Goal: Check status: Check status

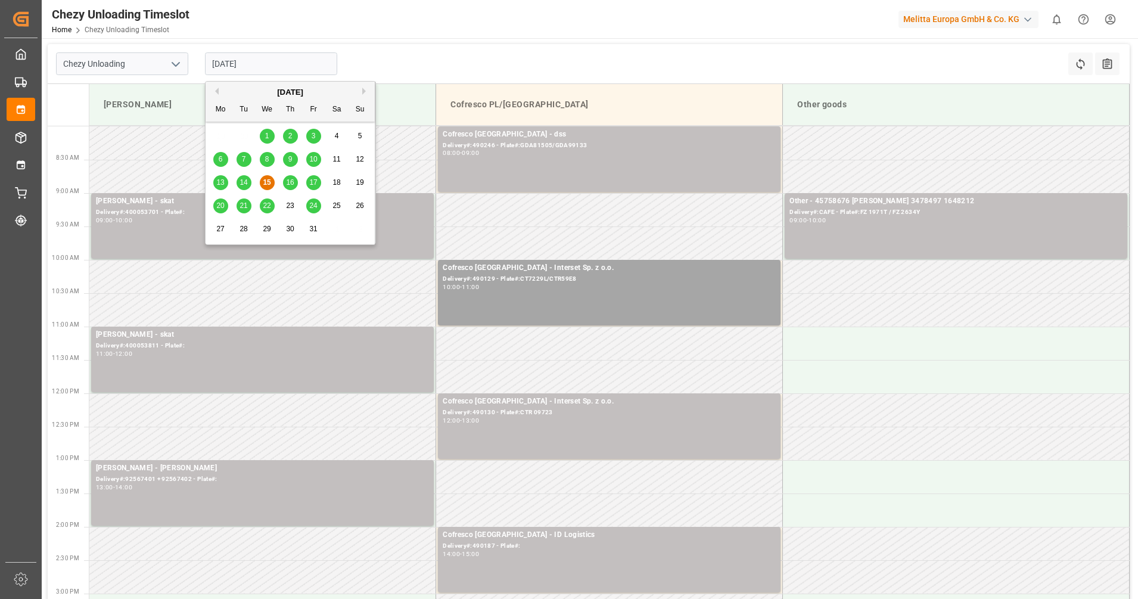
click at [288, 55] on input "[DATE]" at bounding box center [271, 63] width 132 height 23
click at [250, 182] on div "14" at bounding box center [243, 183] width 15 height 14
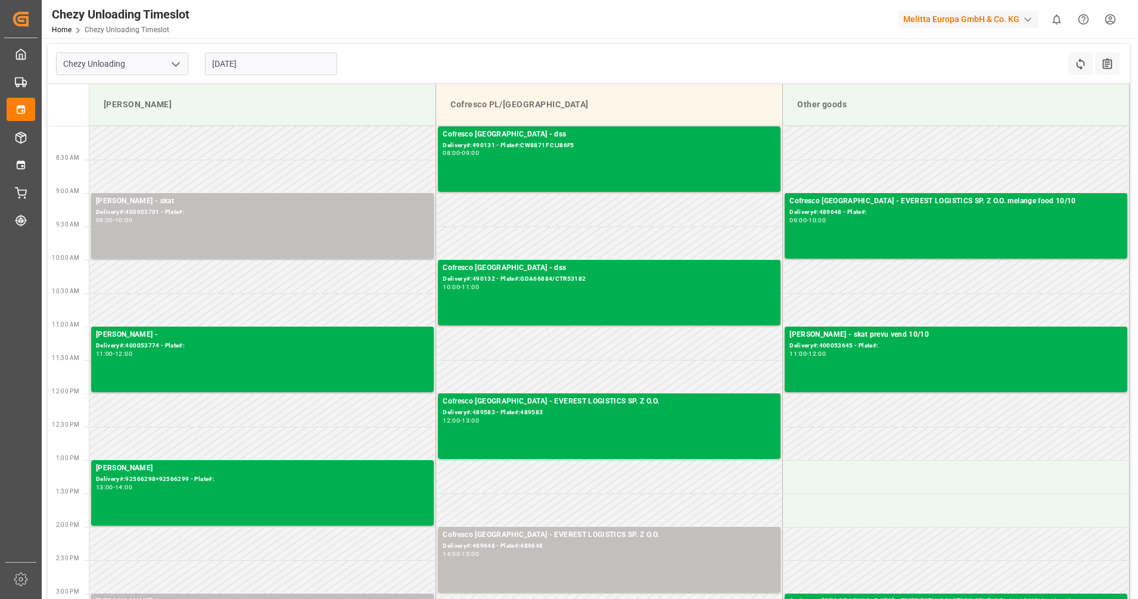
scroll to position [149, 0]
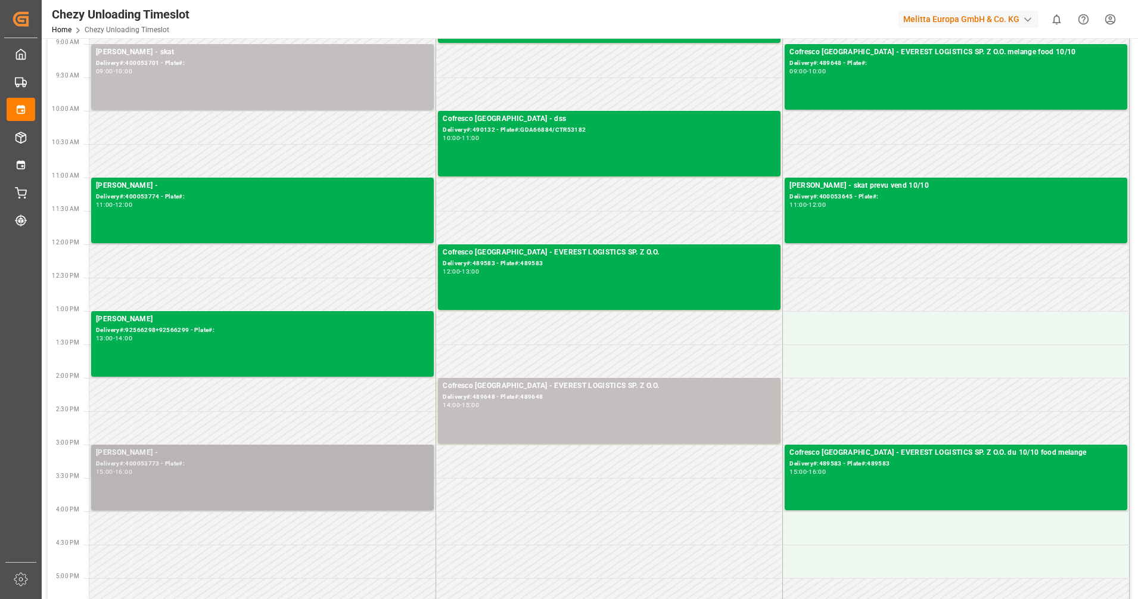
click at [176, 477] on div "[PERSON_NAME] - Delivery#:400053773 - Plate#: 15:00 - 16:00" at bounding box center [262, 477] width 333 height 61
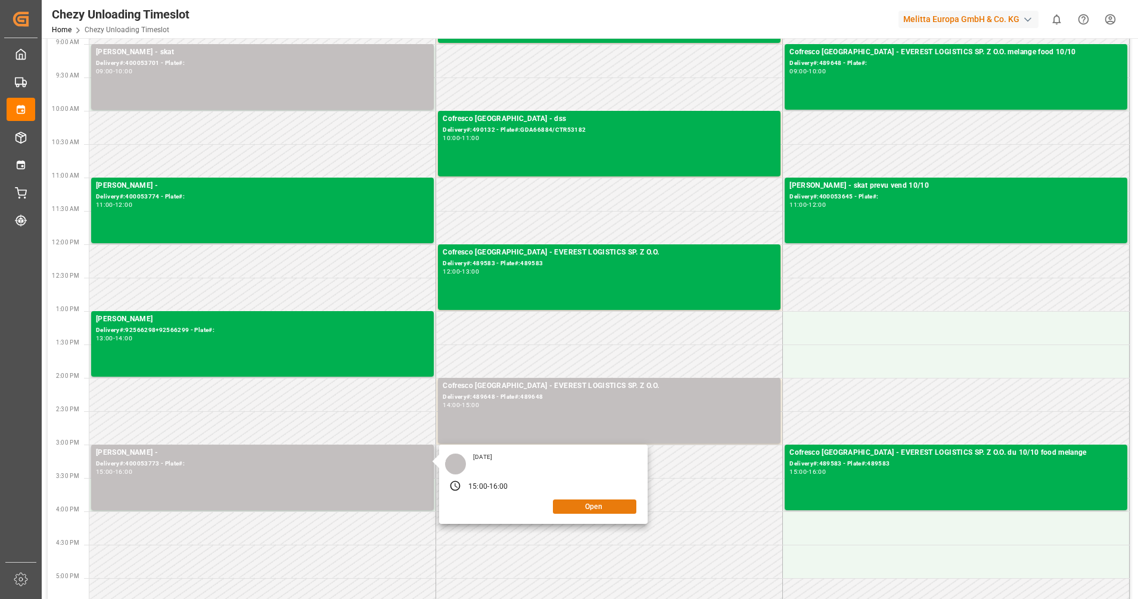
click at [569, 507] on button "Open" at bounding box center [594, 506] width 83 height 14
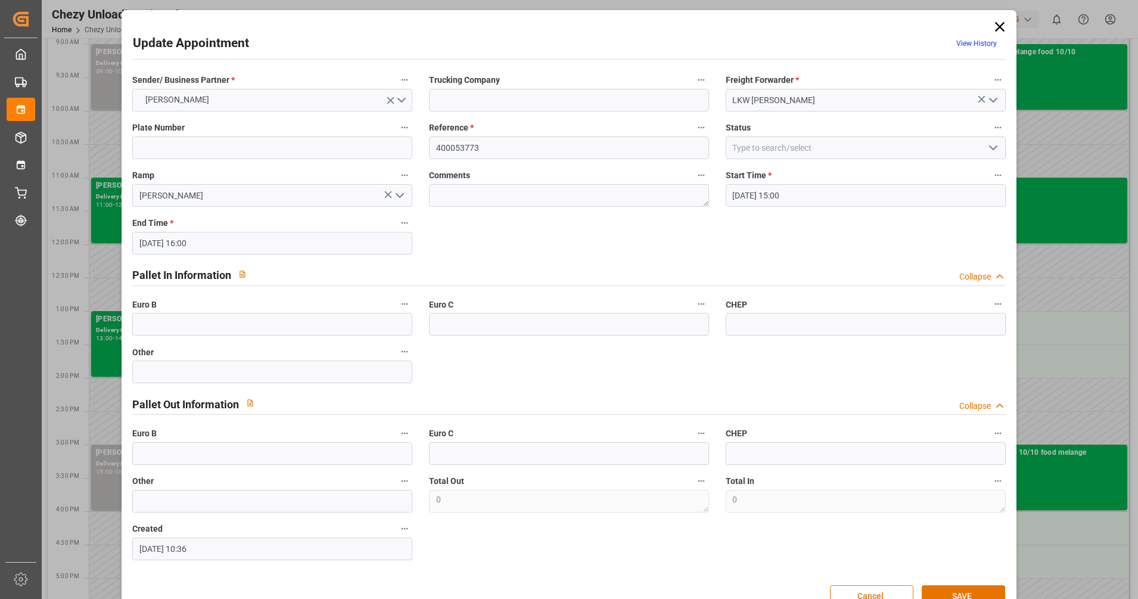
click at [995, 22] on icon at bounding box center [999, 26] width 17 height 17
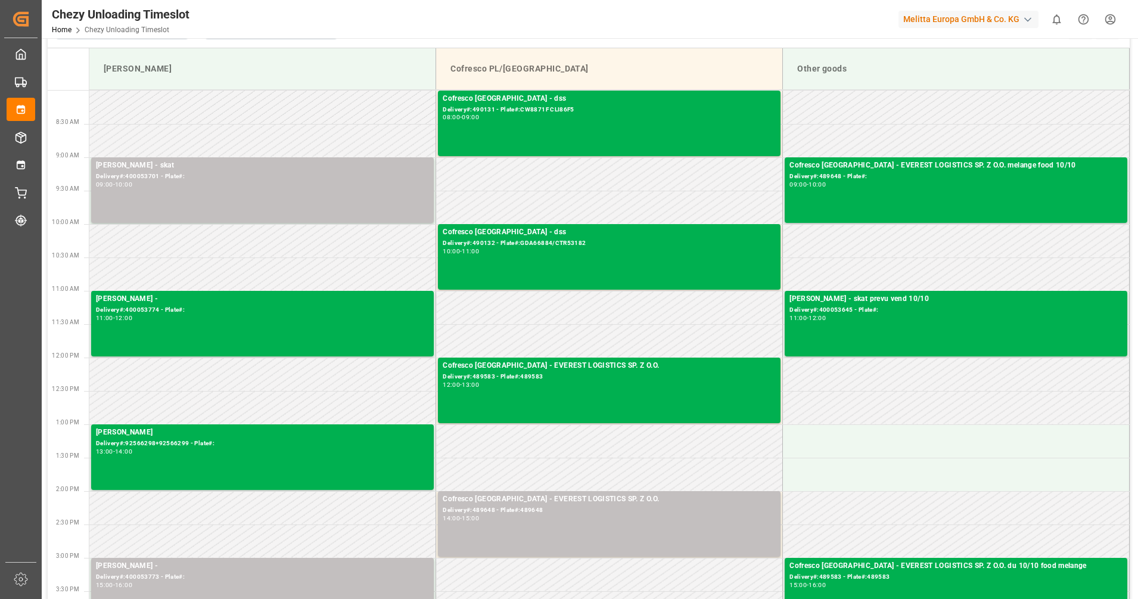
scroll to position [0, 0]
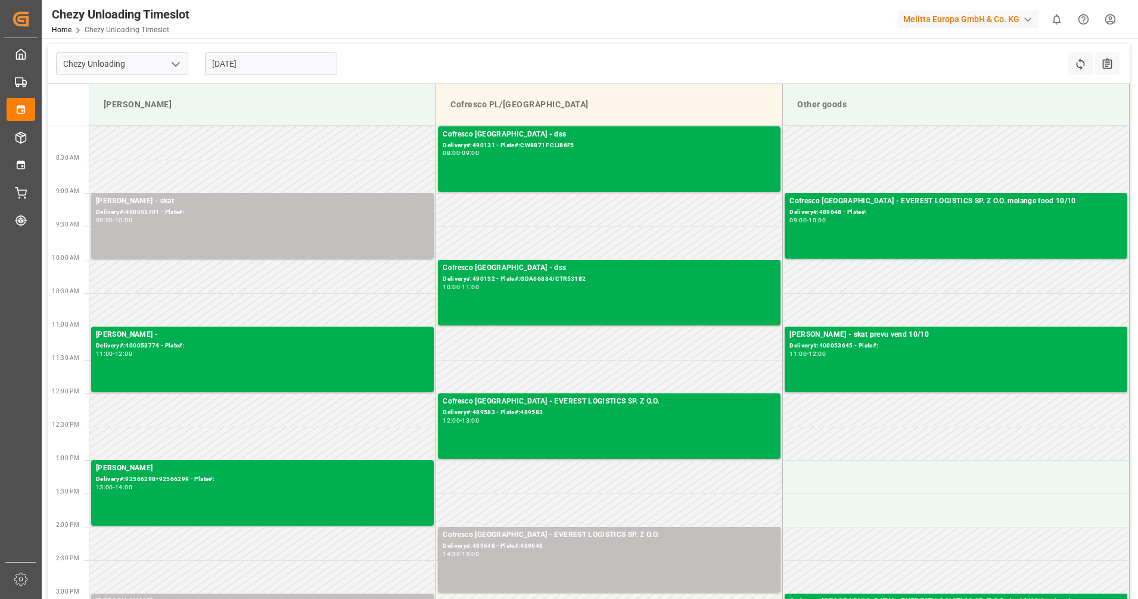
click at [286, 59] on input "[DATE]" at bounding box center [271, 63] width 132 height 23
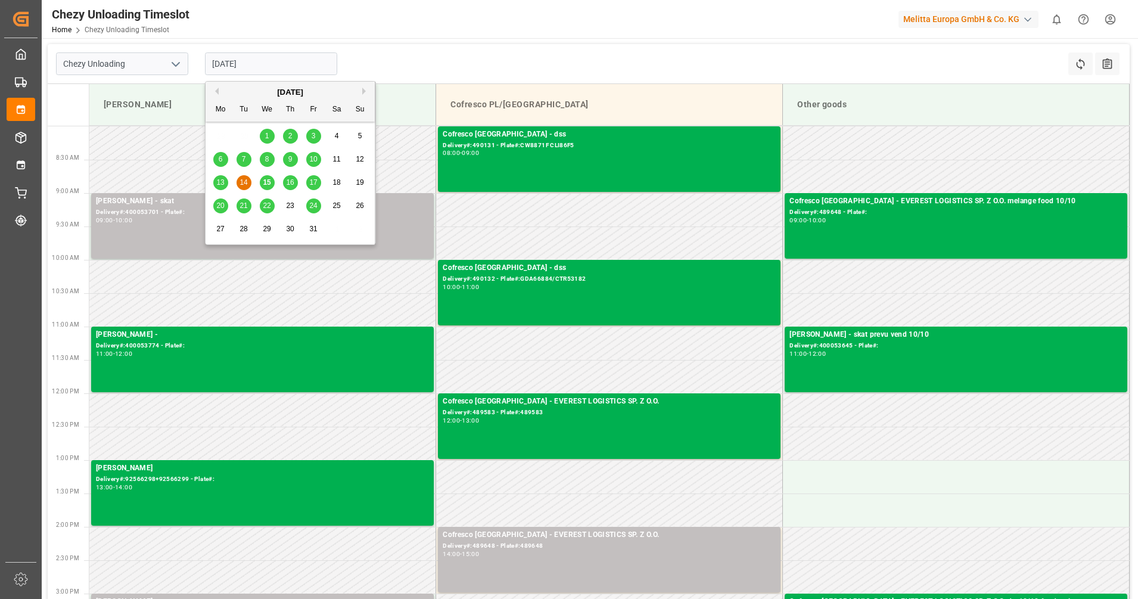
click at [261, 180] on div "15" at bounding box center [267, 183] width 15 height 14
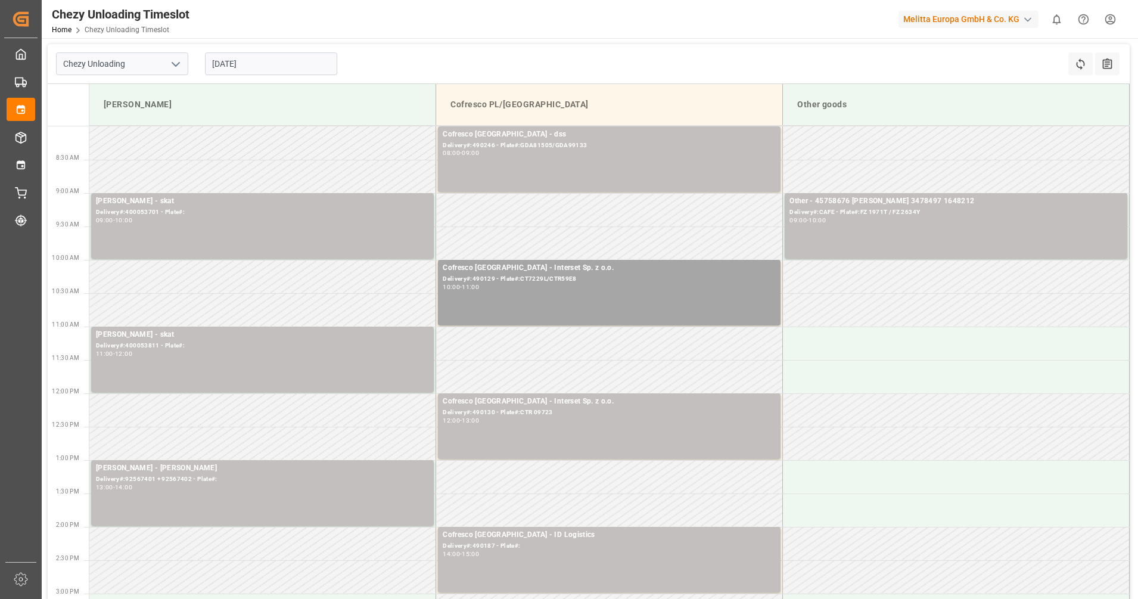
click at [249, 63] on input "[DATE]" at bounding box center [271, 63] width 132 height 23
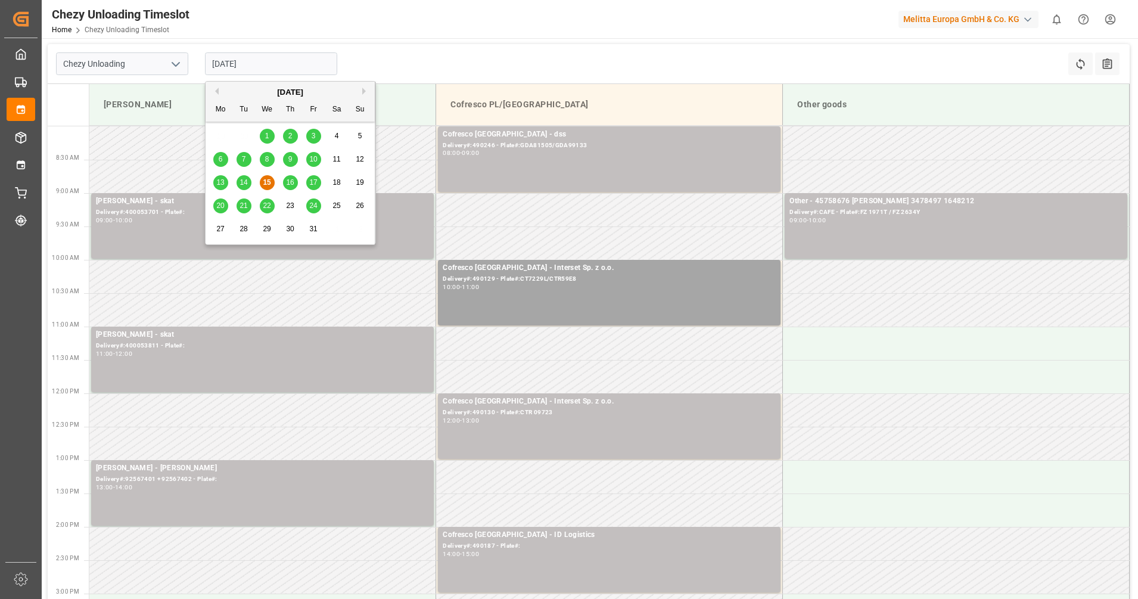
click at [242, 177] on div "14" at bounding box center [243, 183] width 15 height 14
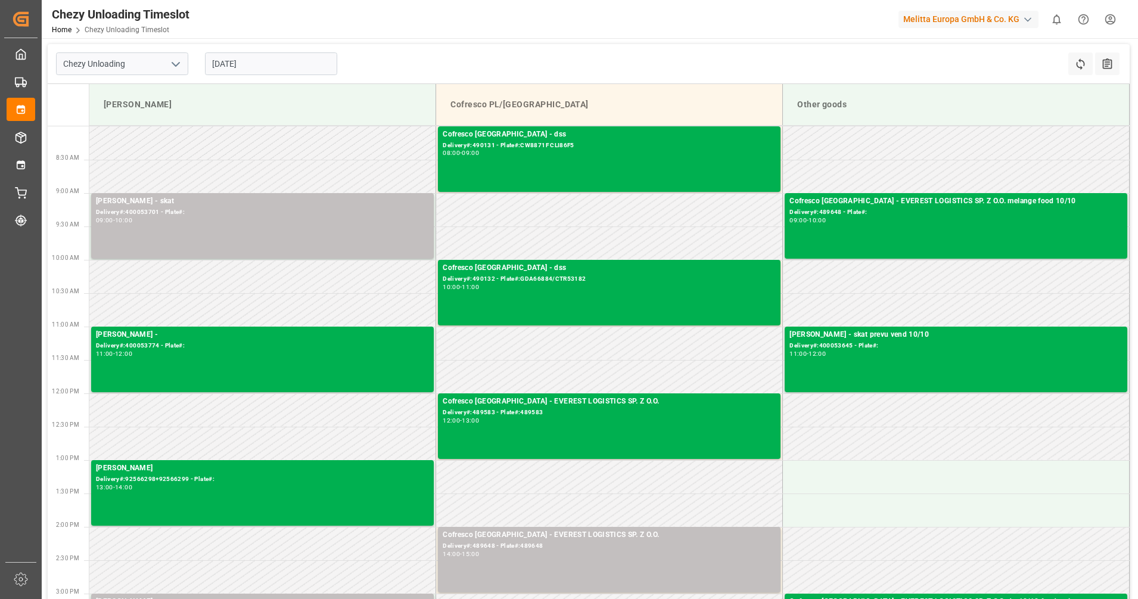
click at [256, 62] on input "[DATE]" at bounding box center [271, 63] width 132 height 23
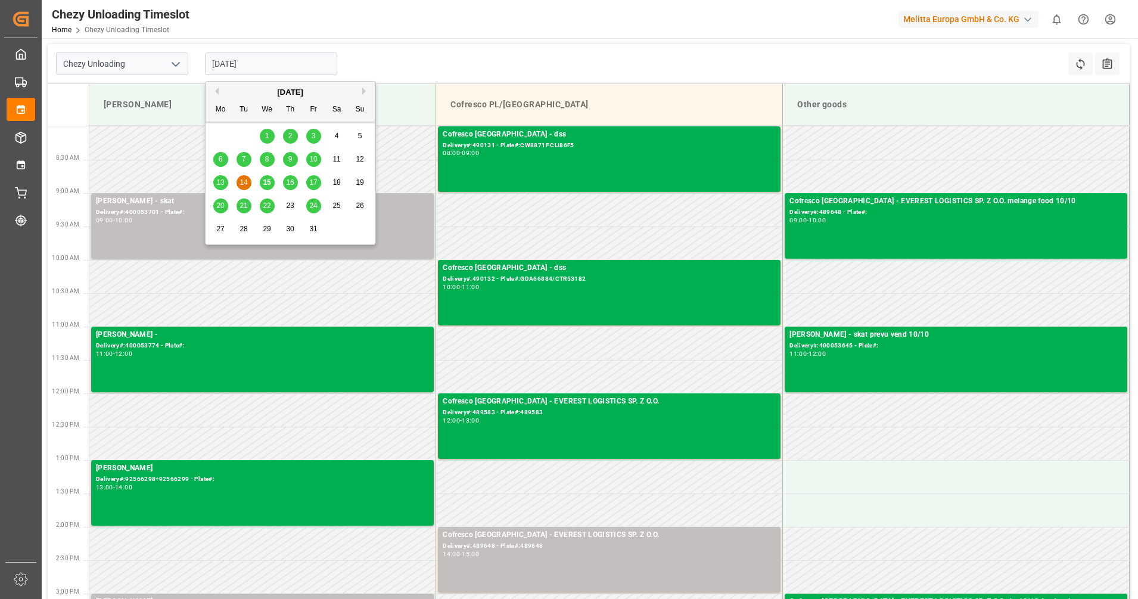
click at [222, 179] on span "13" at bounding box center [220, 182] width 8 height 8
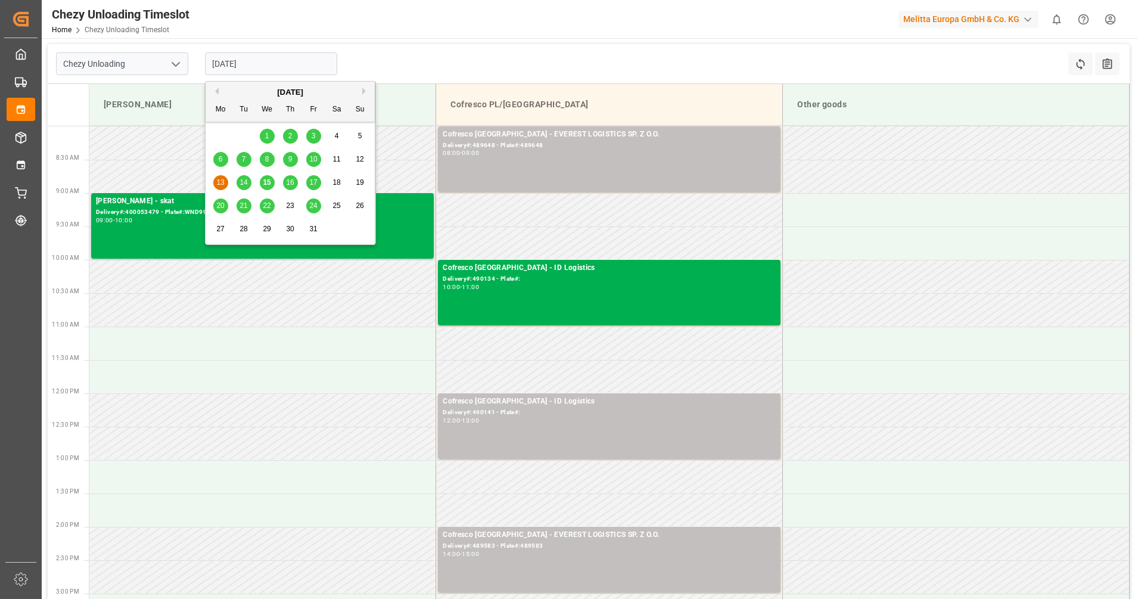
click at [239, 60] on input "[DATE]" at bounding box center [271, 63] width 132 height 23
click at [264, 182] on span "15" at bounding box center [267, 182] width 8 height 8
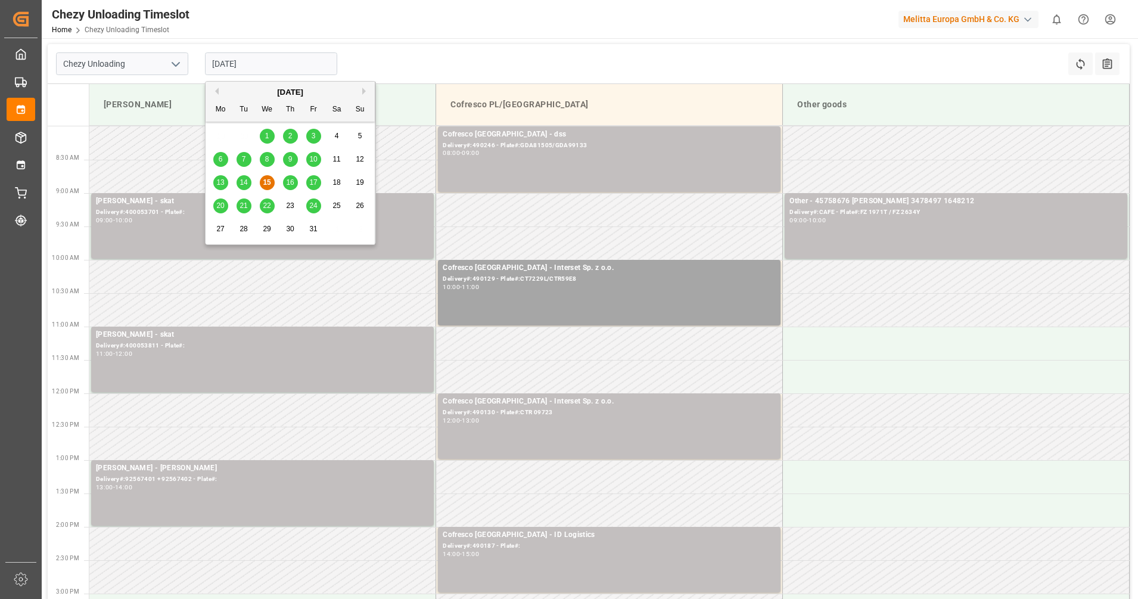
click at [288, 62] on input "[DATE]" at bounding box center [271, 63] width 132 height 23
click at [291, 183] on span "16" at bounding box center [290, 182] width 8 height 8
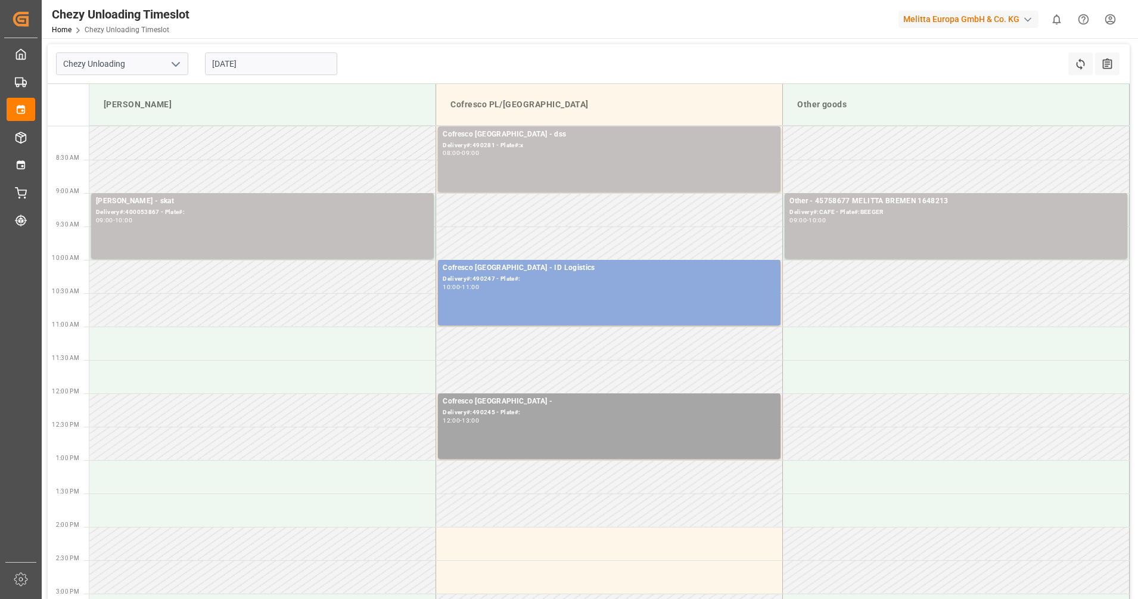
click at [306, 66] on input "[DATE]" at bounding box center [271, 63] width 132 height 23
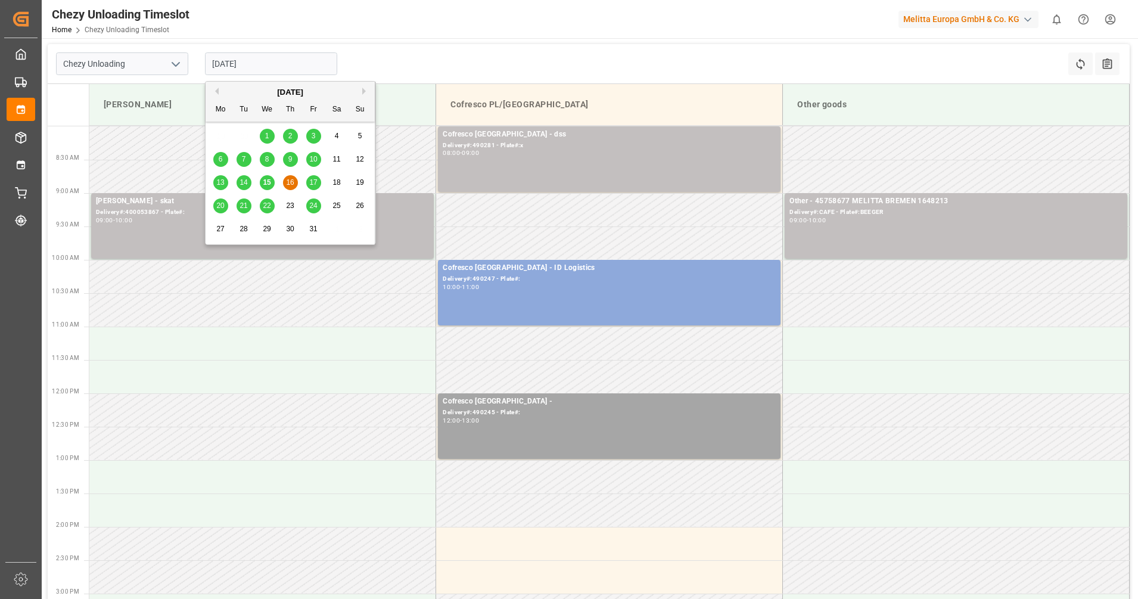
click at [314, 182] on span "17" at bounding box center [313, 182] width 8 height 8
type input "[DATE]"
